Goal: Task Accomplishment & Management: Use online tool/utility

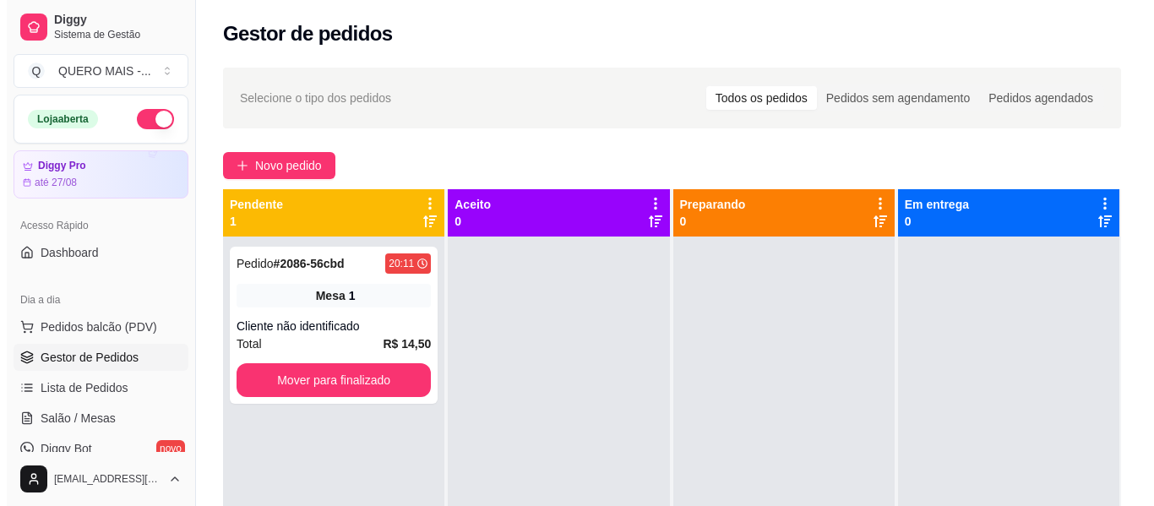
scroll to position [47, 0]
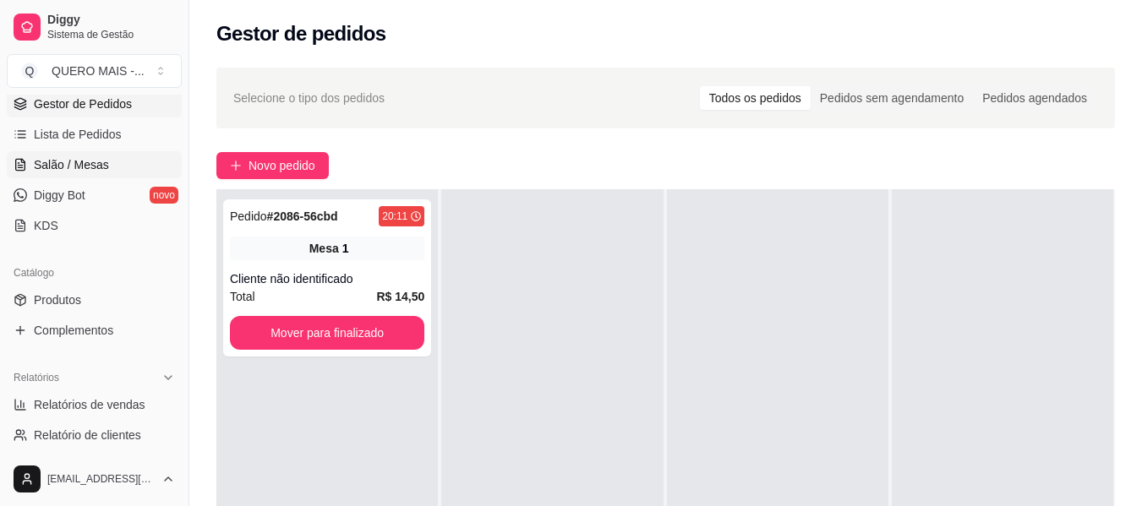
click at [58, 158] on span "Salão / Mesas" at bounding box center [71, 164] width 75 height 17
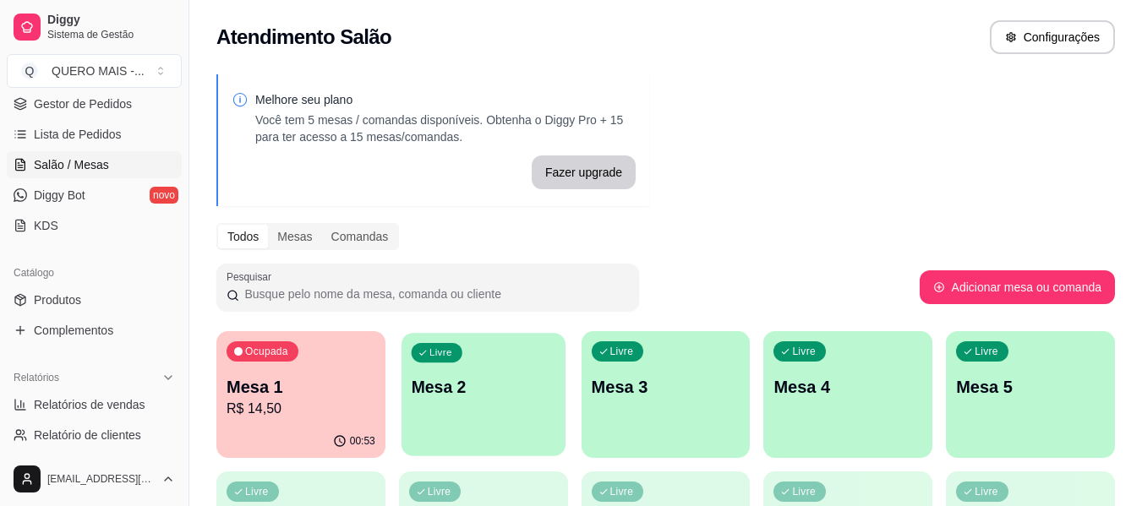
click at [499, 400] on div "Livre Mesa 2" at bounding box center [483, 384] width 164 height 103
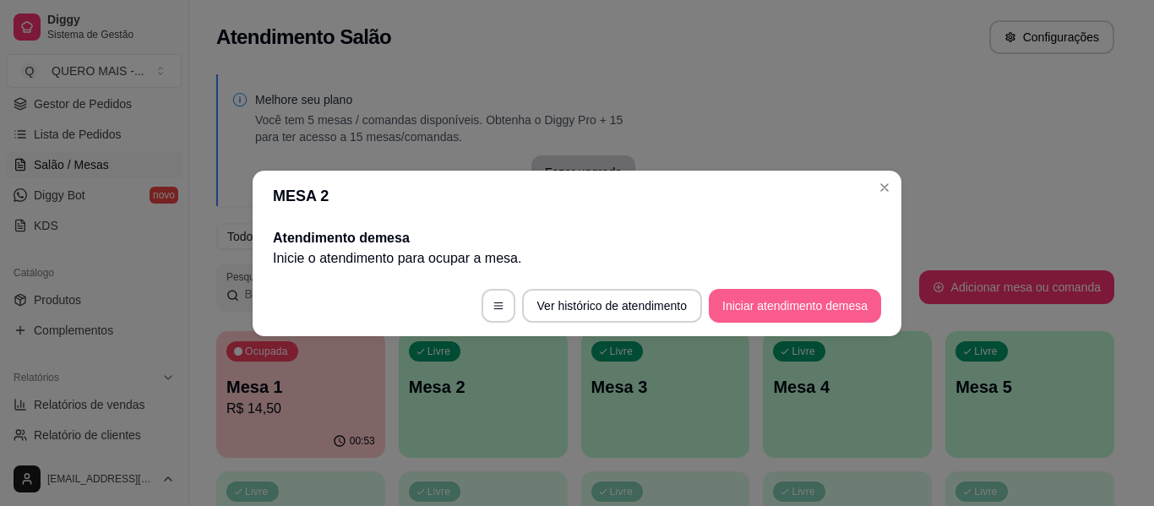
click at [755, 318] on button "Iniciar atendimento de mesa" at bounding box center [795, 306] width 172 height 34
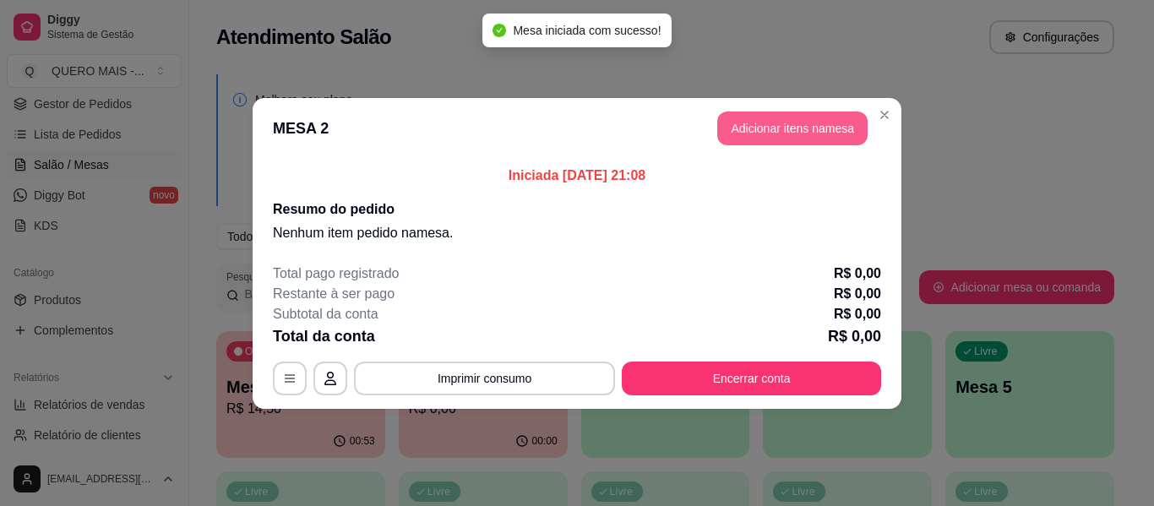
click at [766, 114] on button "Adicionar itens na mesa" at bounding box center [792, 129] width 150 height 34
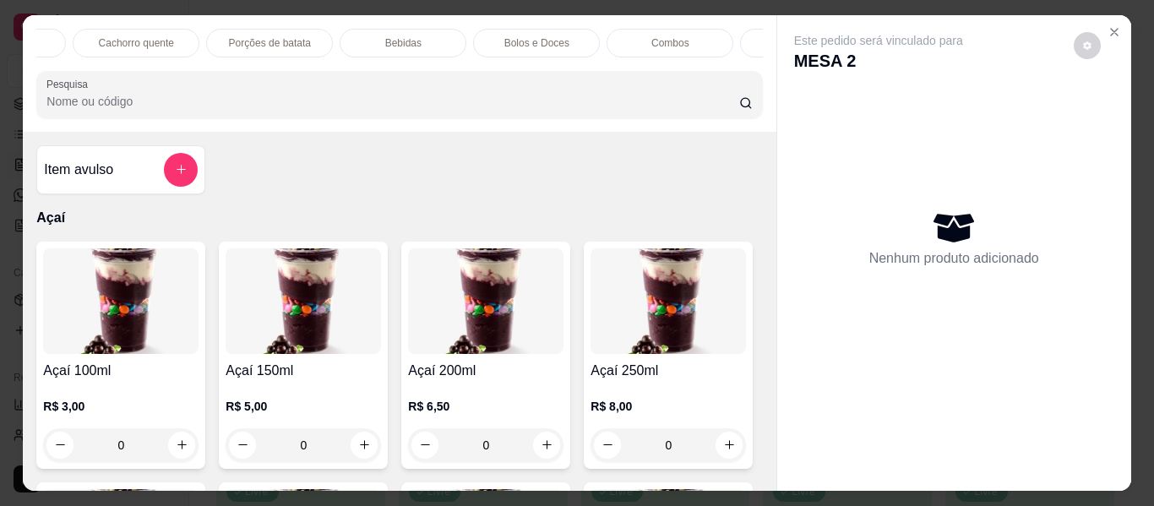
scroll to position [0, 1003]
click at [700, 39] on p "Promoções" at bounding box center [700, 43] width 52 height 14
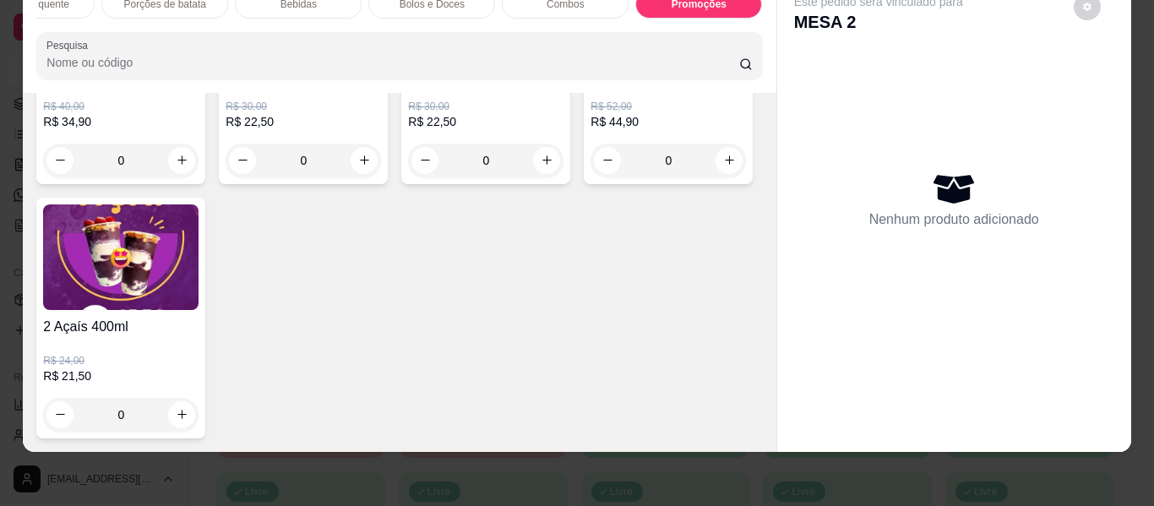
scroll to position [6207, 0]
click at [175, 173] on button "increase-product-quantity" at bounding box center [182, 160] width 26 height 26
type input "1"
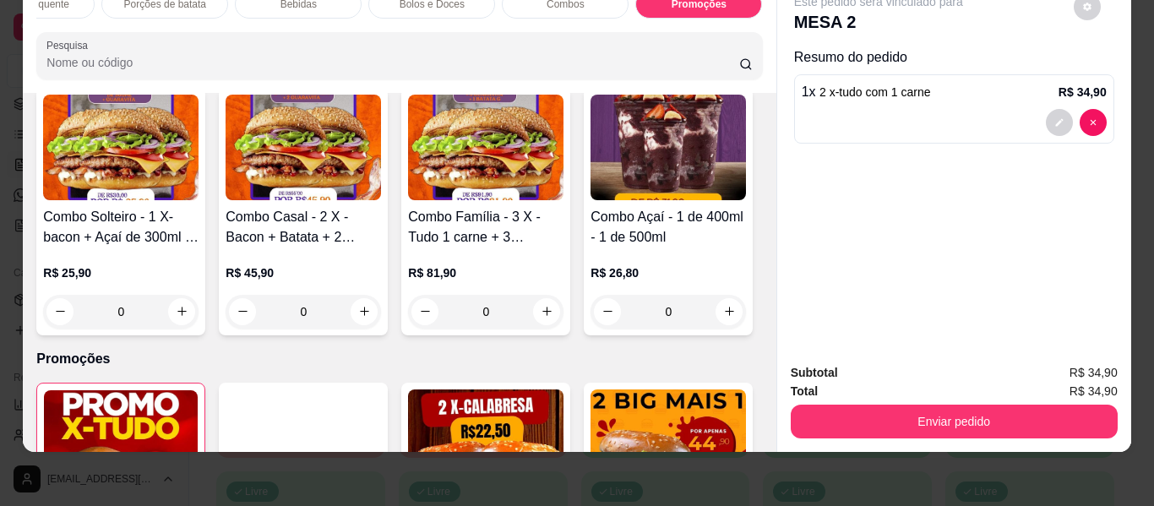
scroll to position [4349, 0]
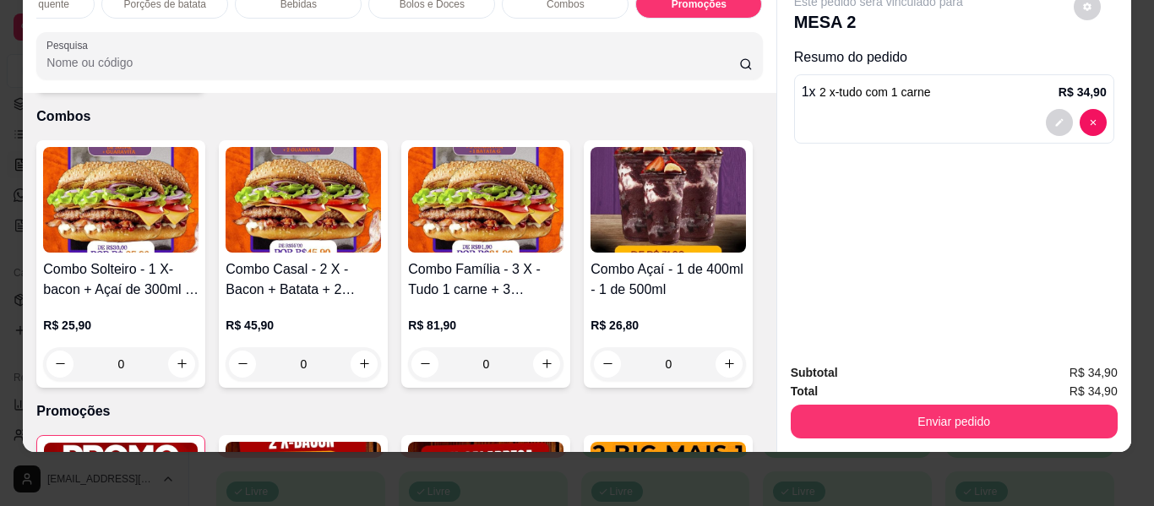
type input "1"
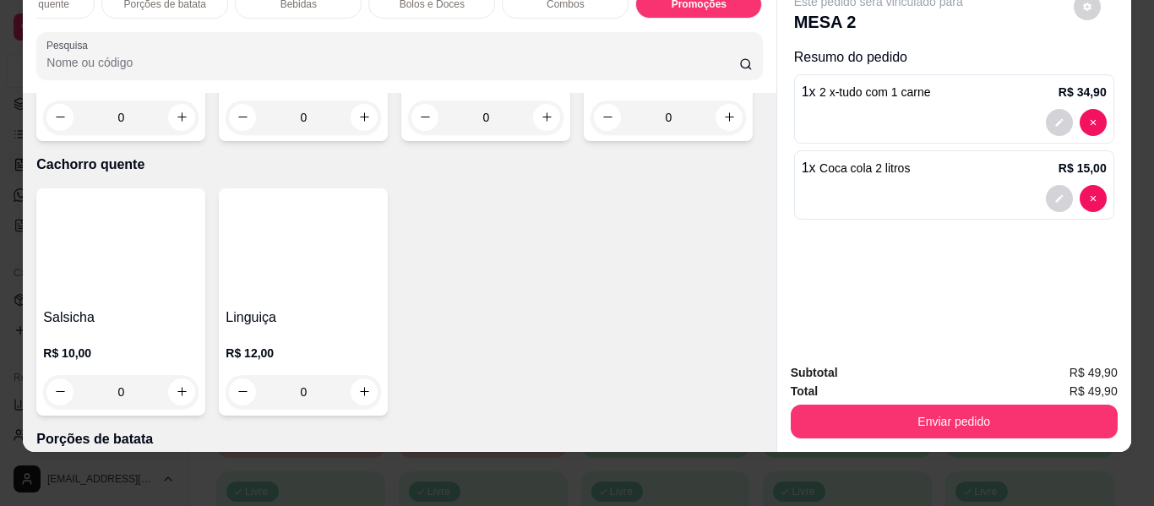
scroll to position [0, 0]
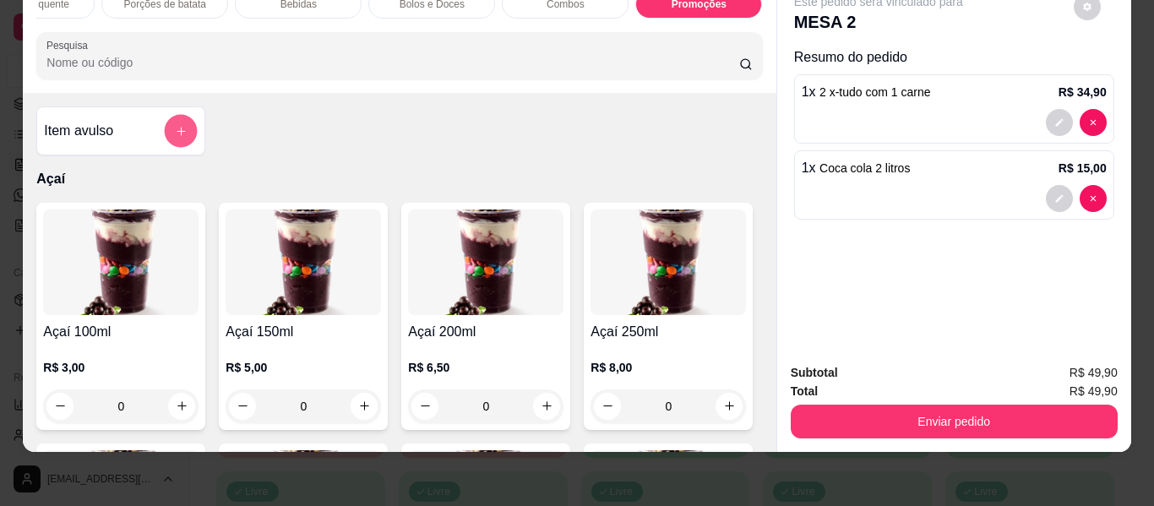
click at [169, 122] on button "add-separate-item" at bounding box center [181, 131] width 33 height 33
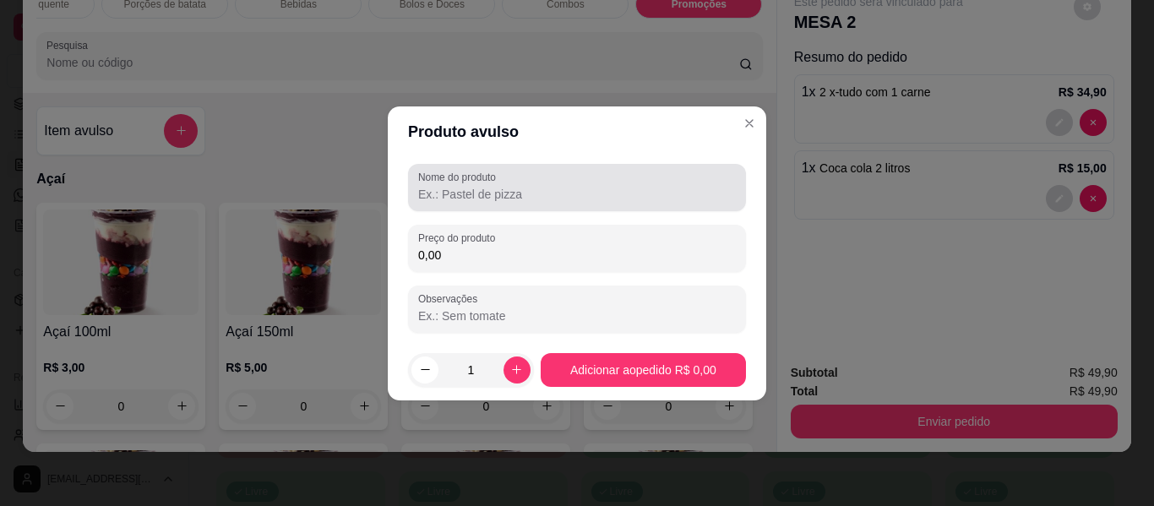
click at [554, 183] on div at bounding box center [577, 188] width 318 height 34
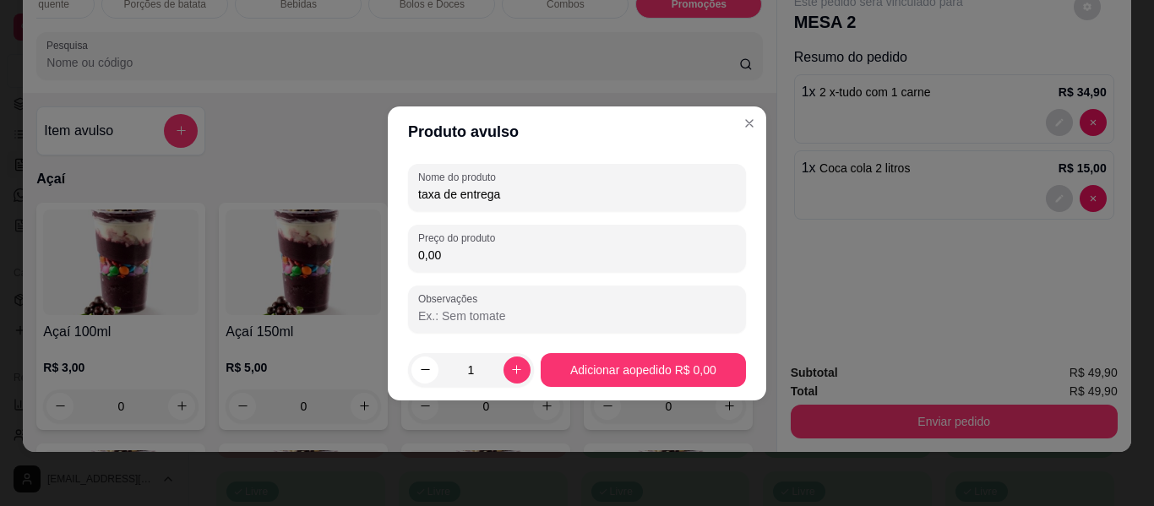
type input "taxa de entrega"
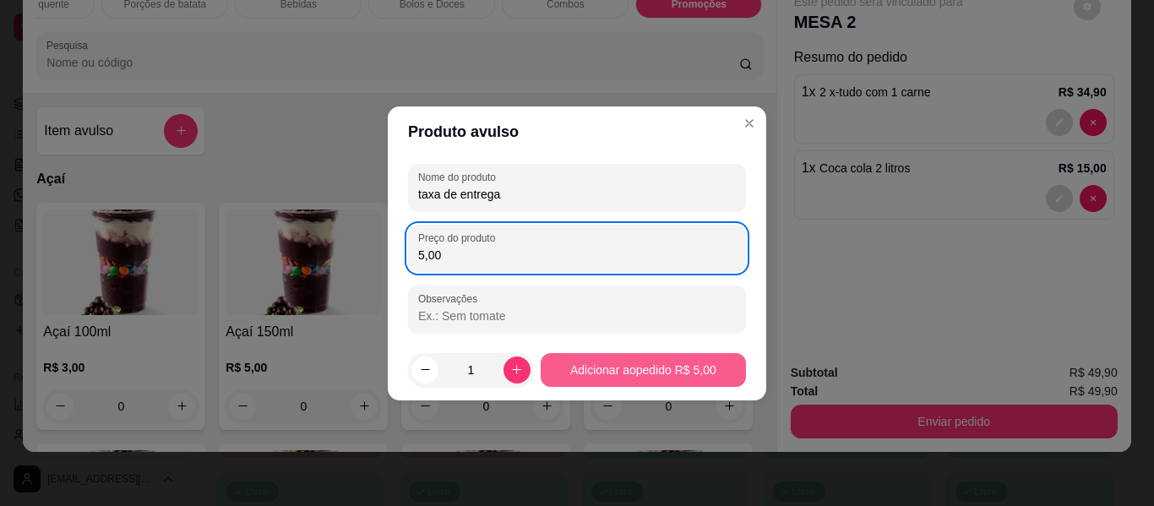
type input "5,00"
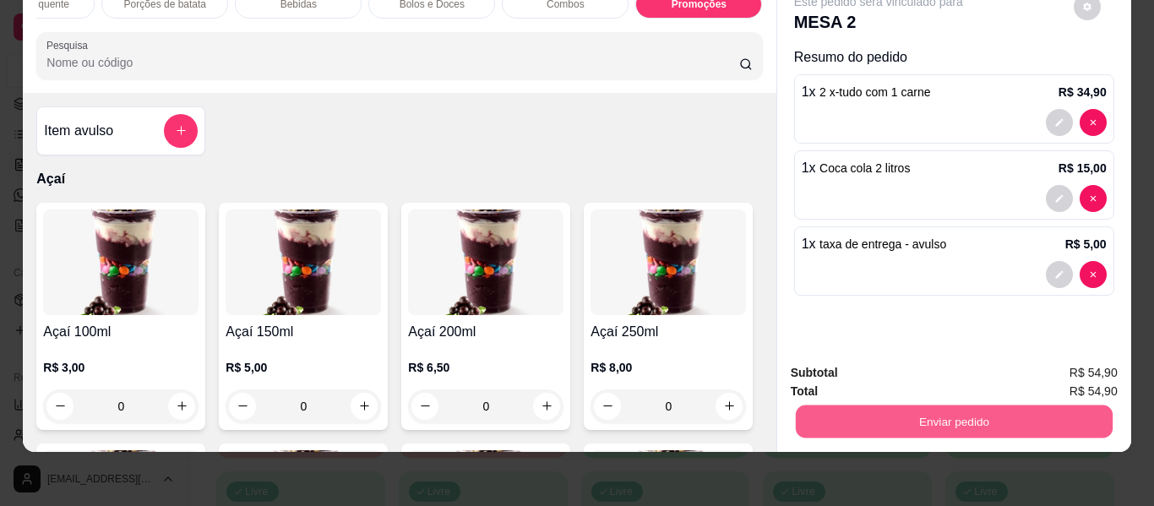
click at [913, 416] on button "Enviar pedido" at bounding box center [953, 422] width 317 height 33
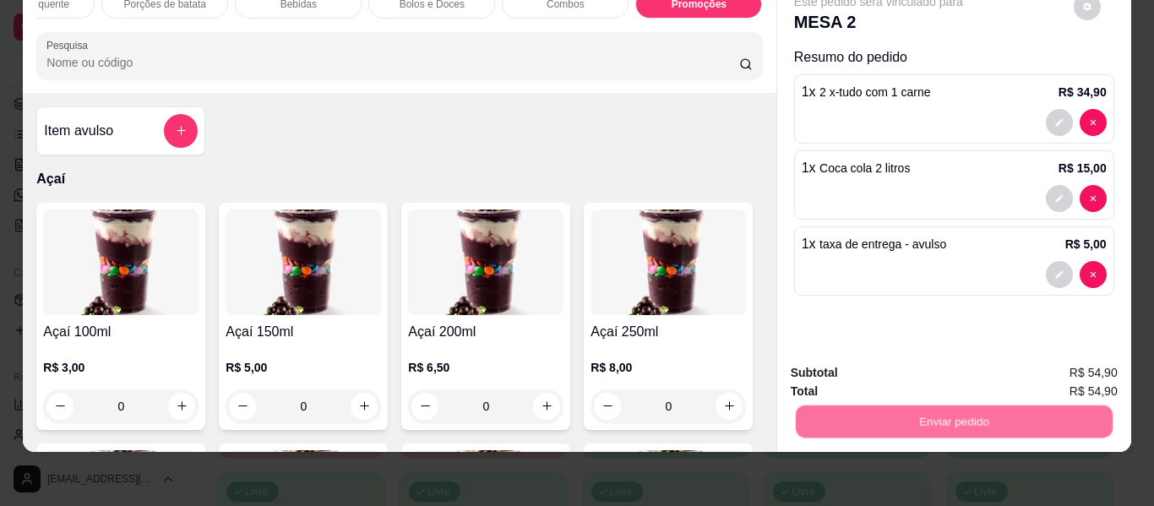
click at [883, 368] on button "Não registrar e enviar pedido" at bounding box center [898, 368] width 176 height 32
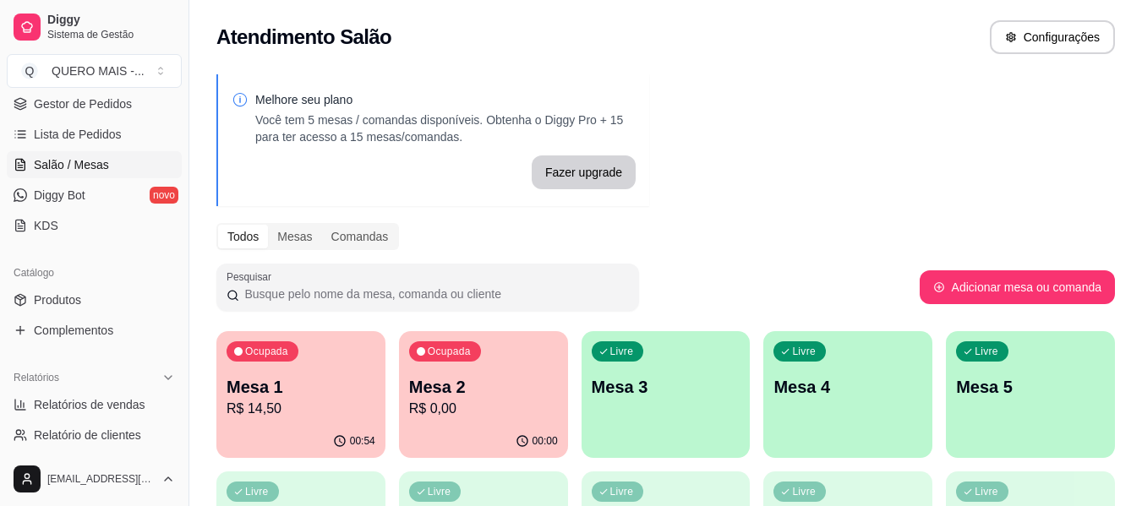
click at [717, 394] on p "Mesa 3" at bounding box center [666, 387] width 149 height 24
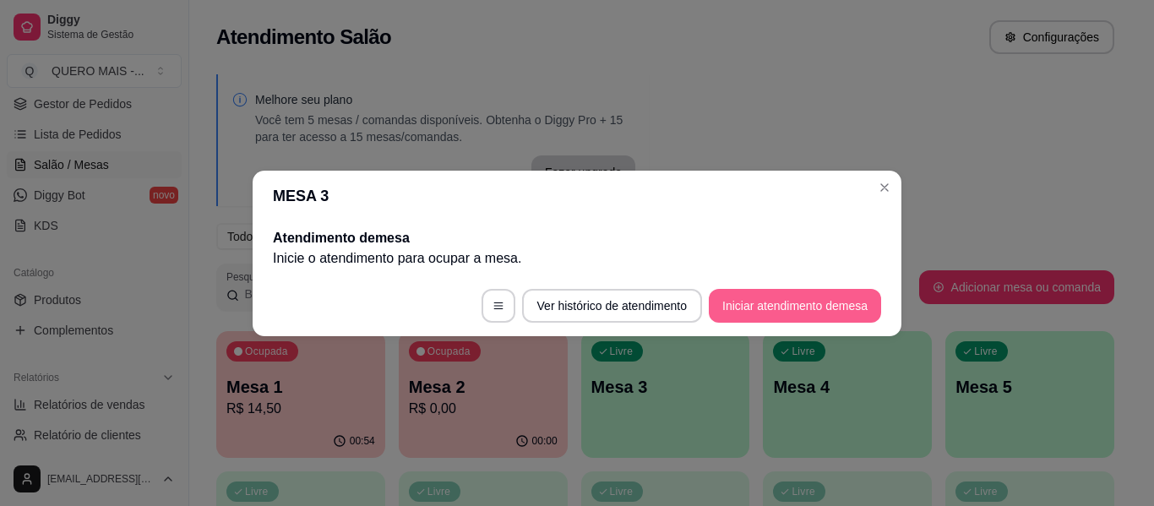
click at [788, 306] on button "Iniciar atendimento de mesa" at bounding box center [795, 306] width 172 height 34
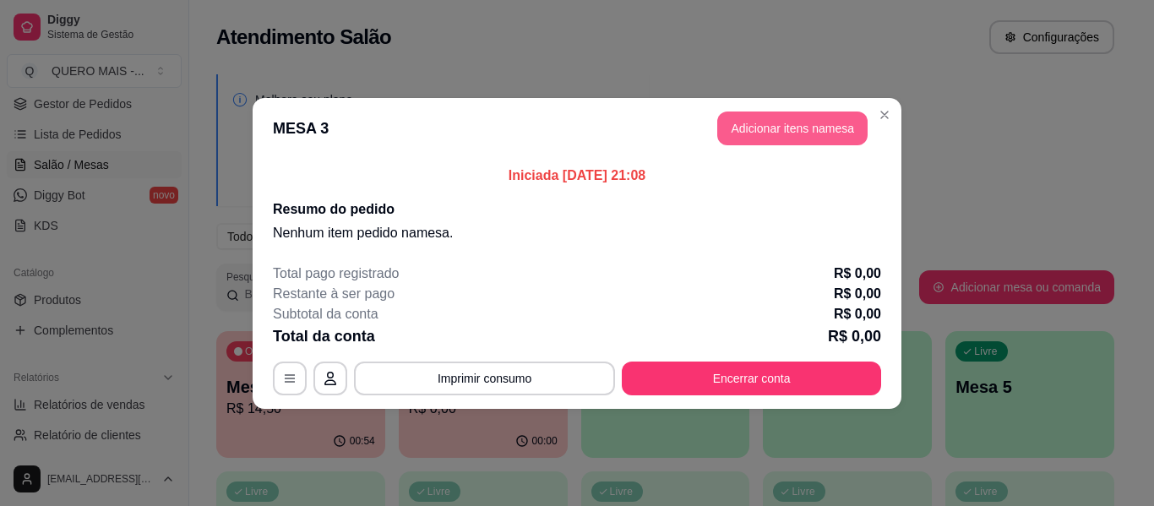
click at [838, 133] on button "Adicionar itens na mesa" at bounding box center [792, 129] width 150 height 34
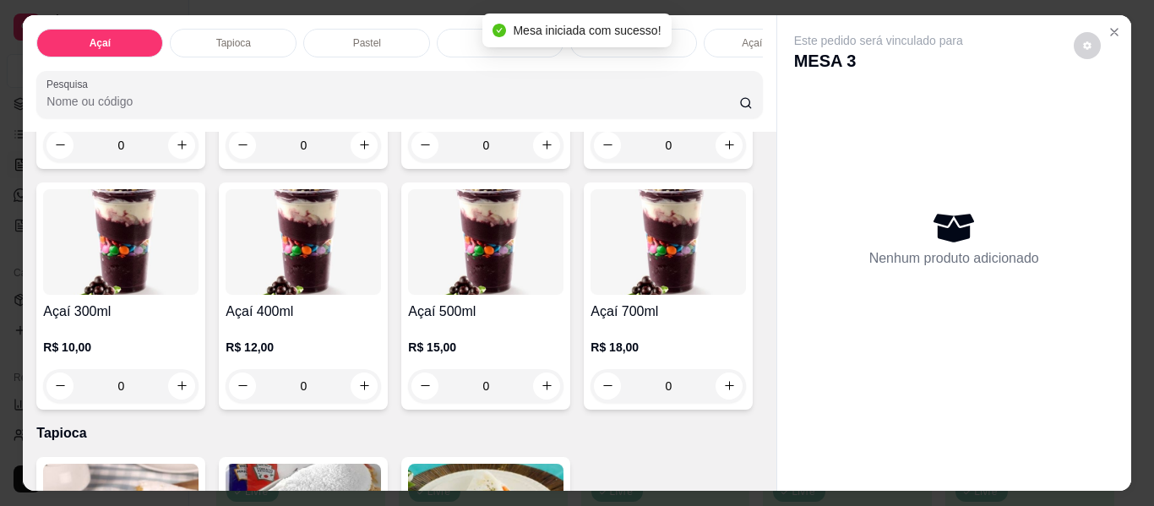
scroll to position [338, 0]
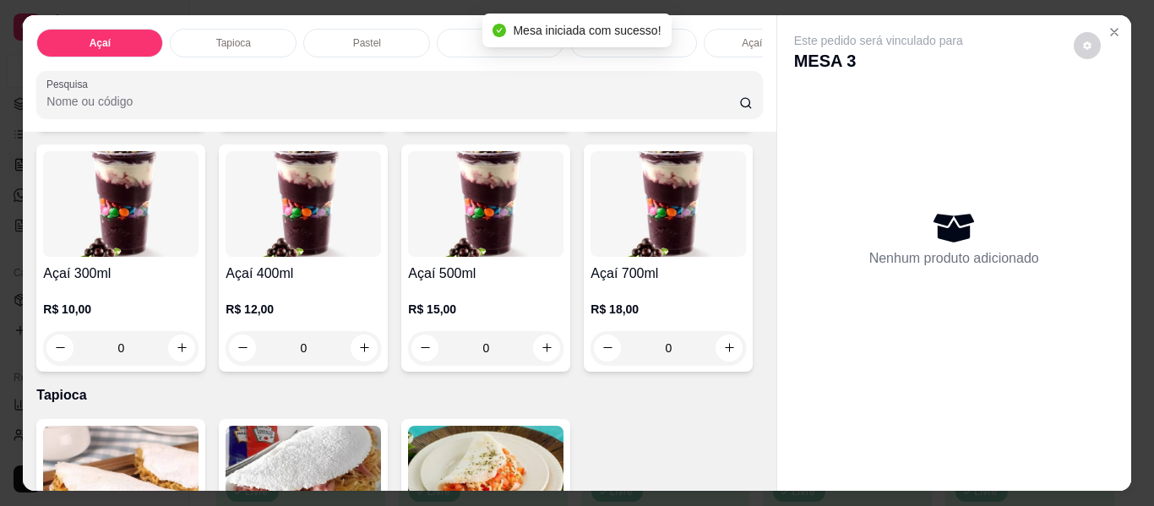
click at [199, 357] on div "0" at bounding box center [120, 348] width 155 height 34
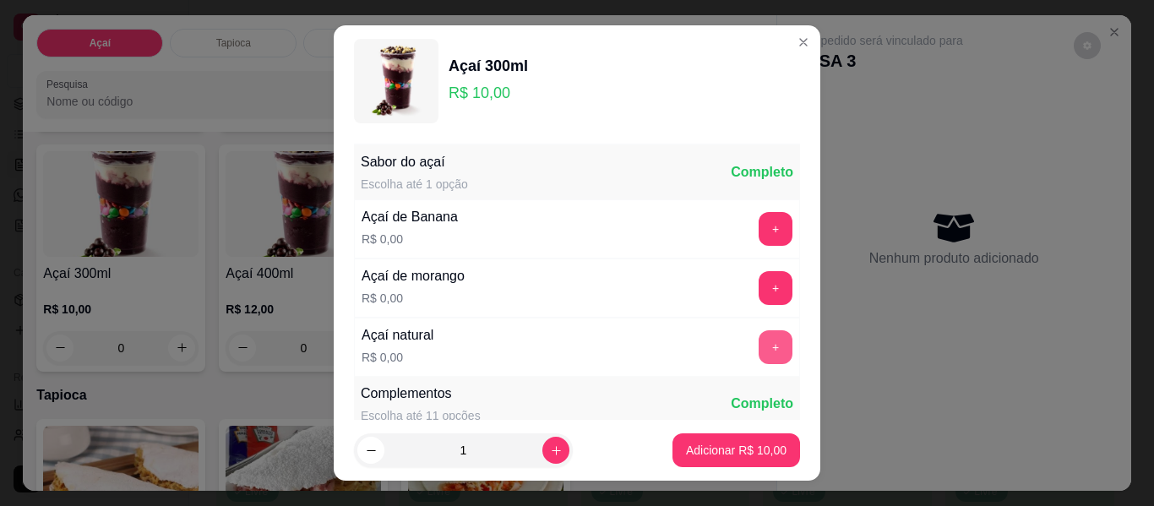
click at [759, 352] on button "+" at bounding box center [776, 347] width 34 height 34
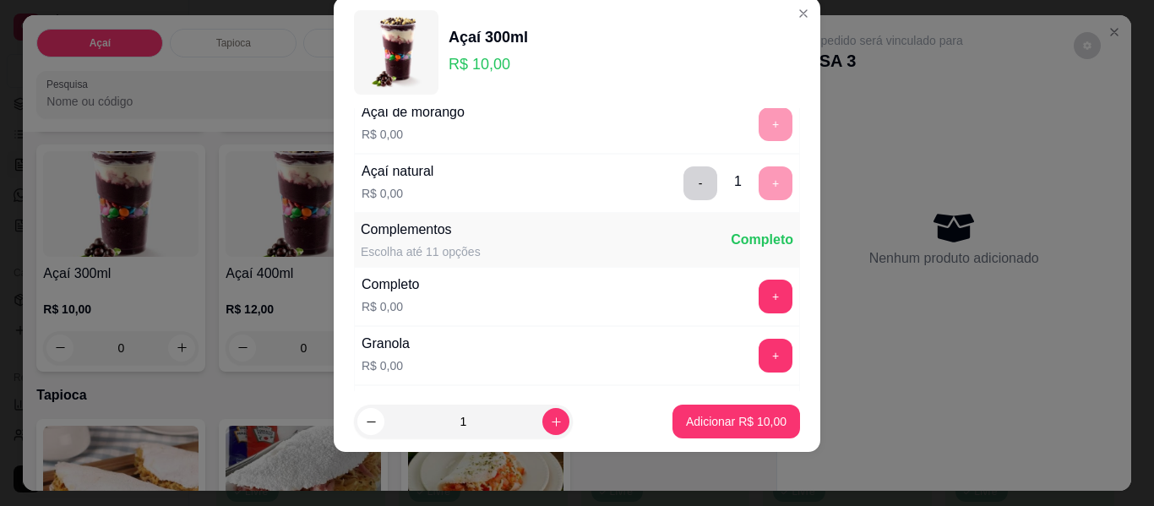
scroll to position [240, 0]
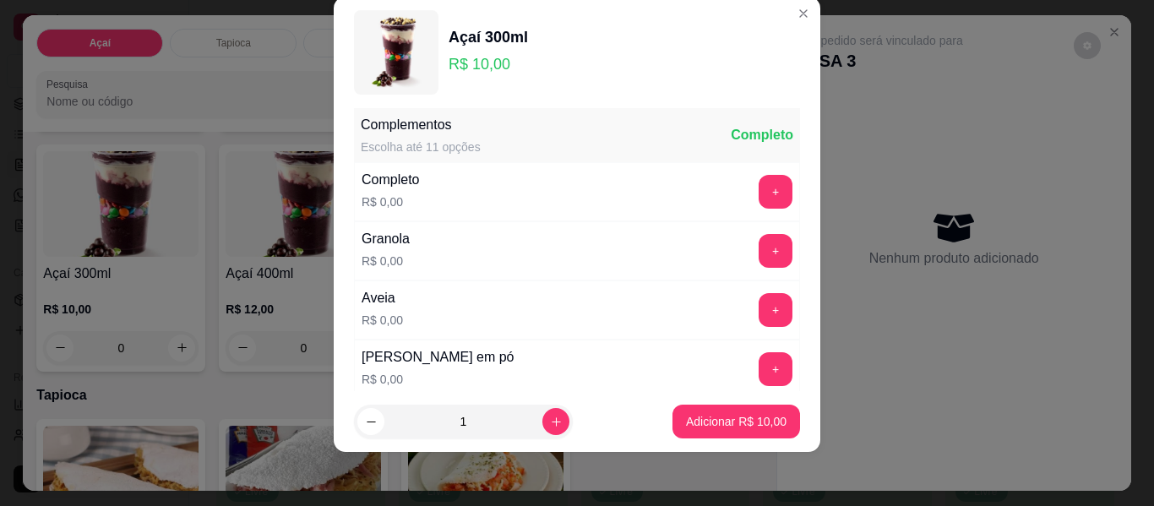
click at [759, 188] on button "+" at bounding box center [776, 192] width 34 height 34
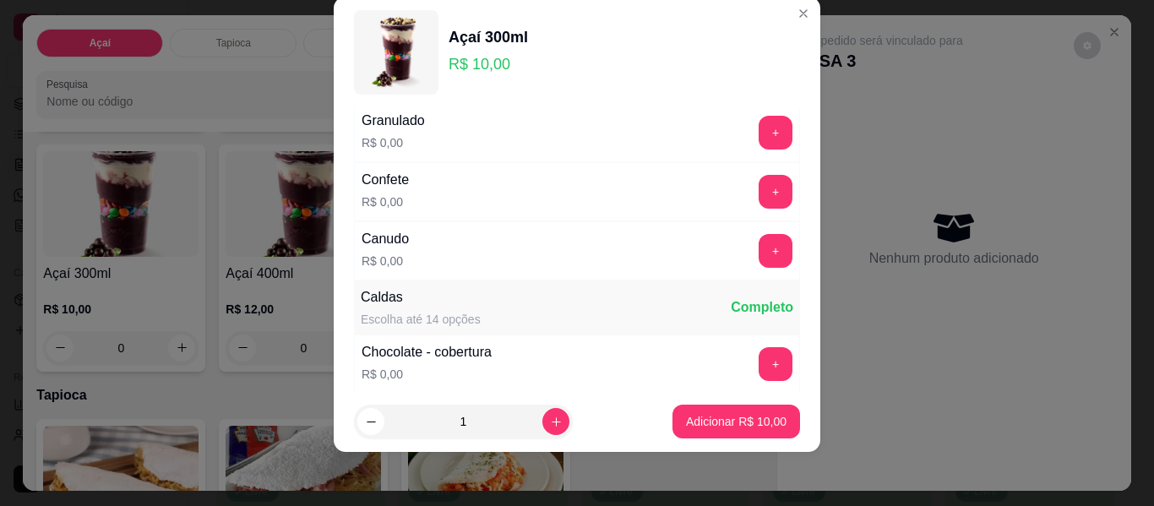
scroll to position [916, 0]
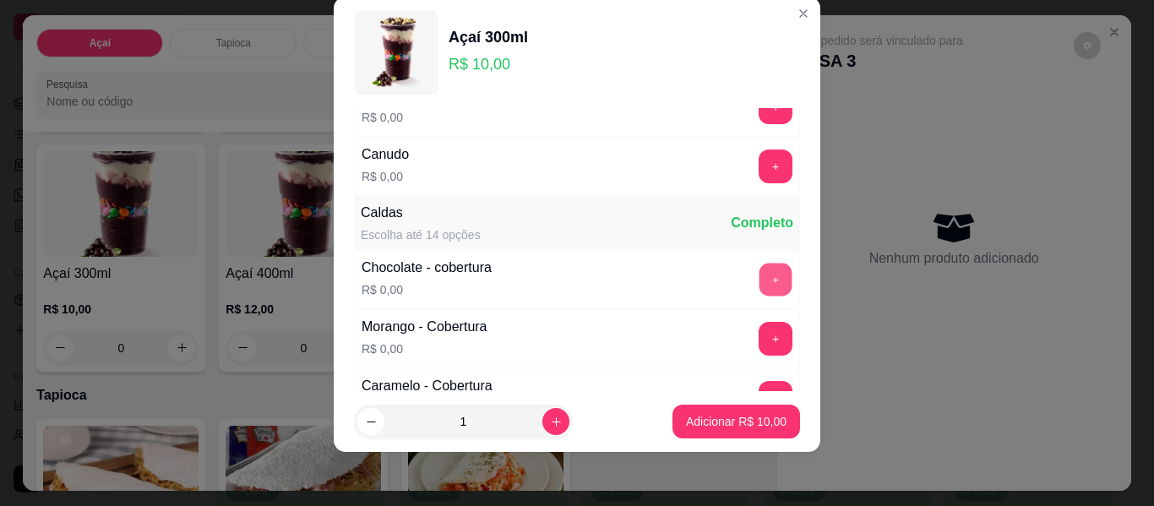
click at [760, 274] on button "+" at bounding box center [776, 280] width 33 height 33
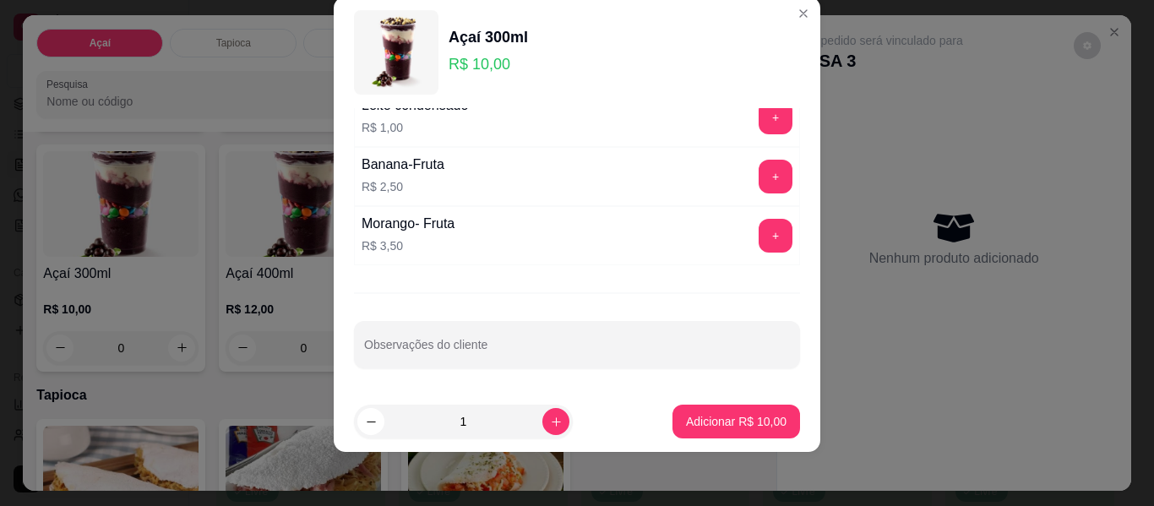
scroll to position [1429, 0]
click at [550, 425] on icon "increase-product-quantity" at bounding box center [556, 422] width 13 height 13
type input "2"
click at [513, 353] on input "Observações do cliente" at bounding box center [577, 350] width 426 height 17
type input "1 sem calda"
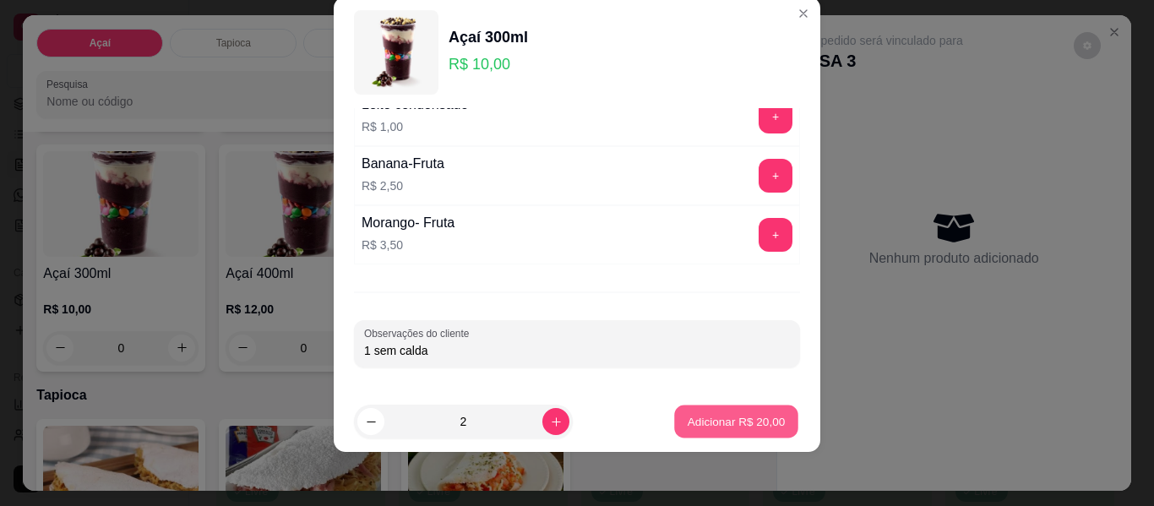
click at [674, 423] on button "Adicionar R$ 20,00" at bounding box center [736, 422] width 124 height 33
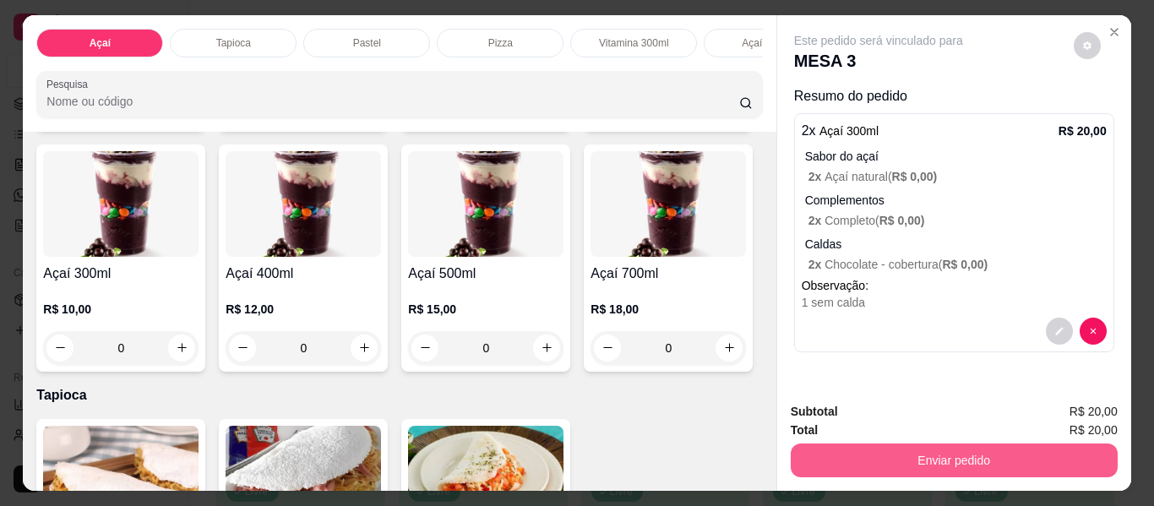
click at [899, 470] on button "Enviar pedido" at bounding box center [954, 461] width 327 height 34
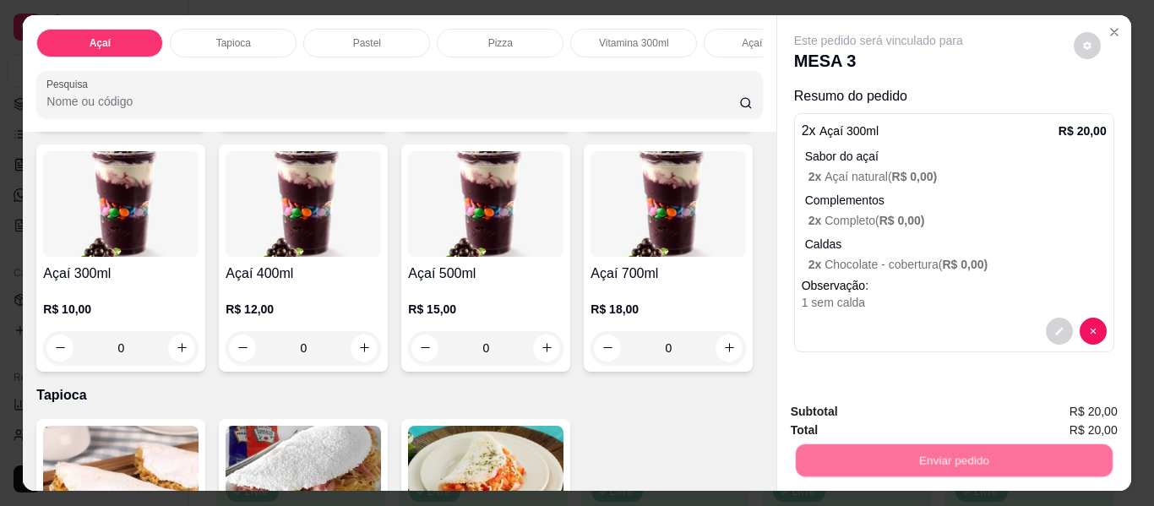
click at [866, 408] on button "Não registrar e enviar pedido" at bounding box center [898, 412] width 176 height 32
